Goal: Transaction & Acquisition: Purchase product/service

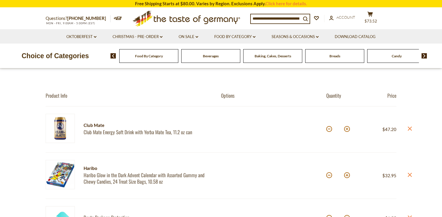
scroll to position [38, 0]
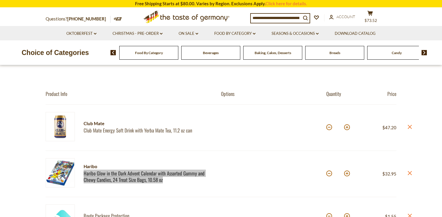
drag, startPoint x: 149, startPoint y: 178, endPoint x: 385, endPoint y: 2, distance: 294.3
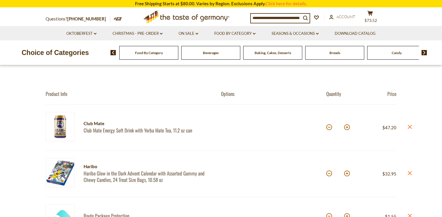
click at [410, 173] on icon at bounding box center [410, 173] width 4 height 4
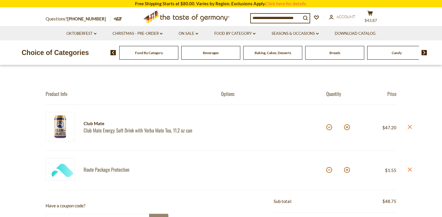
drag, startPoint x: 341, startPoint y: 126, endPoint x: 336, endPoint y: 126, distance: 4.7
click at [340, 127] on input "**" at bounding box center [338, 128] width 10 height 16
type input "**"
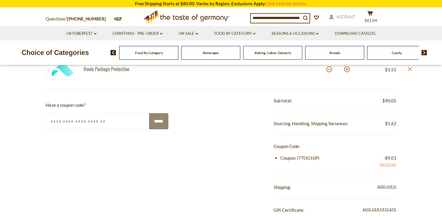
scroll to position [145, 0]
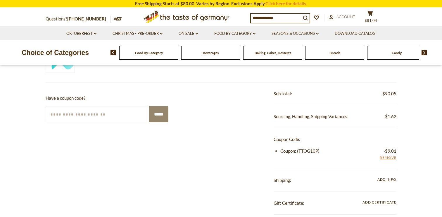
drag, startPoint x: 317, startPoint y: 151, endPoint x: 301, endPoint y: 152, distance: 16.4
click at [298, 152] on li "Coupon: (TTOG10P) -$9.01 Remove" at bounding box center [338, 150] width 116 height 7
drag, startPoint x: 299, startPoint y: 152, endPoint x: 317, endPoint y: 152, distance: 18.4
click at [317, 152] on li "Coupon: (TTOG10P) -$9.01 Remove" at bounding box center [338, 150] width 116 height 7
copy li "TTOG10P"
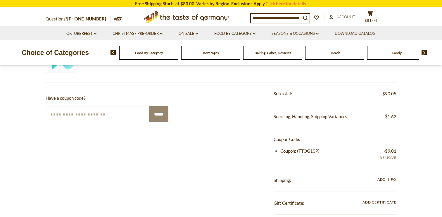
click at [394, 159] on link "Remove" at bounding box center [388, 158] width 17 height 6
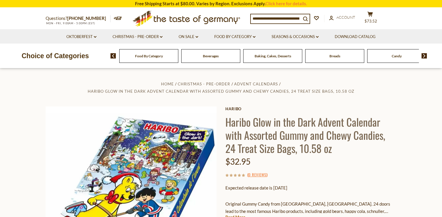
click at [385, 134] on h1 "Haribo Glow in the Dark Advent Calendar with Assorted Gummy and Chewy Candies, …" at bounding box center [310, 134] width 171 height 39
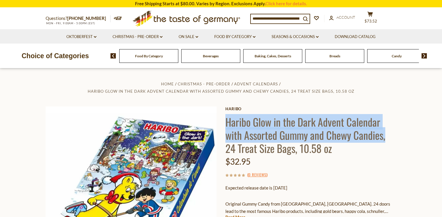
drag, startPoint x: 385, startPoint y: 134, endPoint x: 226, endPoint y: 122, distance: 159.7
click at [226, 122] on h1 "Haribo Glow in the Dark Advent Calendar with Assorted Gummy and Chewy Candies, …" at bounding box center [310, 134] width 171 height 39
copy h1 "Haribo Glow in the Dark Advent Calendar with Assorted Gummy and Chewy Candies,"
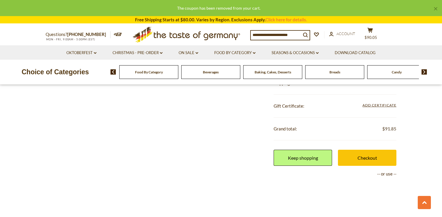
scroll to position [217, 0]
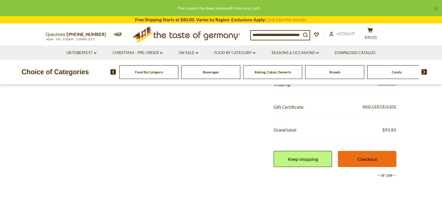
click at [363, 159] on link "Checkout" at bounding box center [367, 159] width 58 height 16
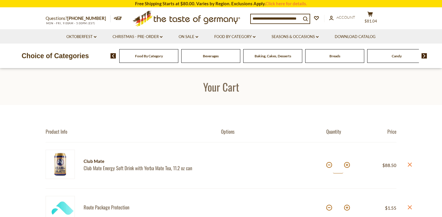
click at [339, 166] on input "**" at bounding box center [338, 165] width 10 height 16
click at [339, 166] on input "*" at bounding box center [338, 165] width 10 height 16
type input "**"
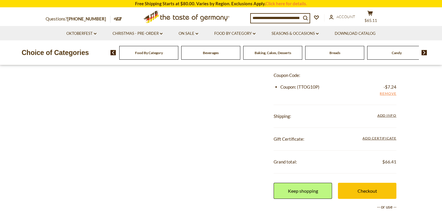
scroll to position [210, 0]
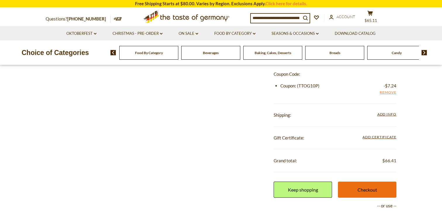
click at [362, 186] on link "Checkout" at bounding box center [367, 189] width 58 height 16
